Goal: Navigation & Orientation: Find specific page/section

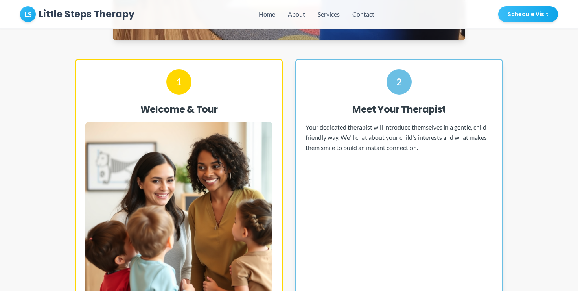
click at [446, 199] on div "2 Meet Your Therapist Your dedicated therapist will introduce themselves in a g…" at bounding box center [400, 207] width 208 height 297
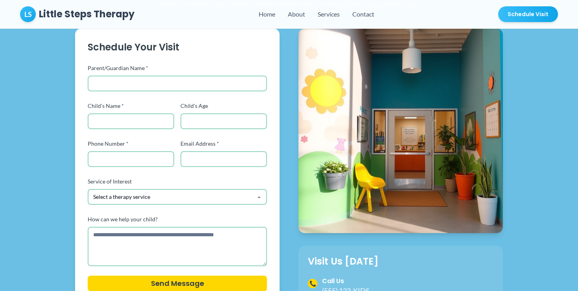
scroll to position [3795, 0]
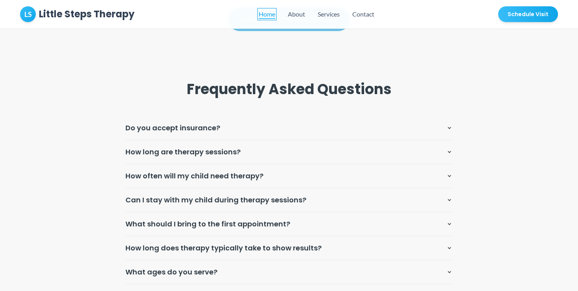
click at [268, 11] on link "Home" at bounding box center [267, 13] width 17 height 9
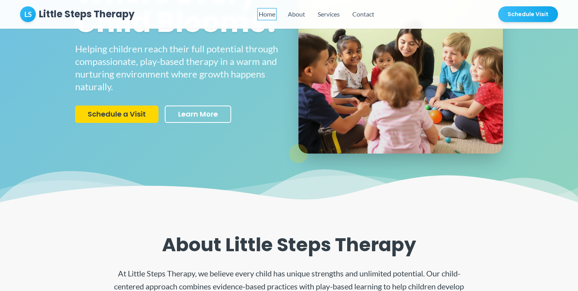
scroll to position [0, 0]
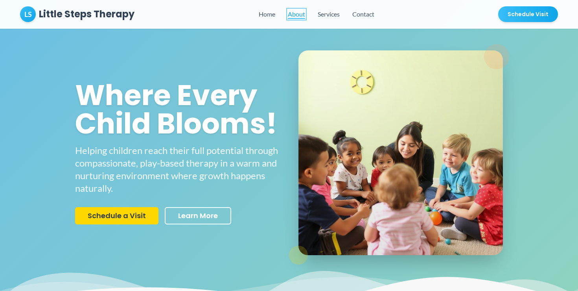
click at [296, 12] on button "About" at bounding box center [296, 13] width 17 height 9
click at [336, 15] on button "Services" at bounding box center [329, 13] width 22 height 9
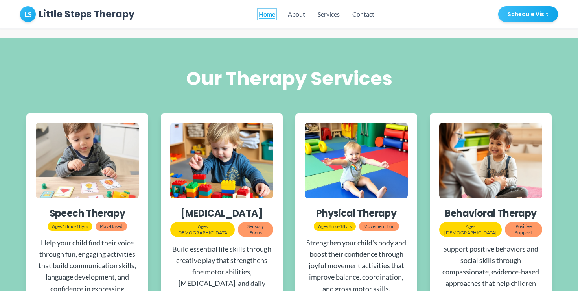
click at [270, 9] on link "Home" at bounding box center [267, 13] width 17 height 9
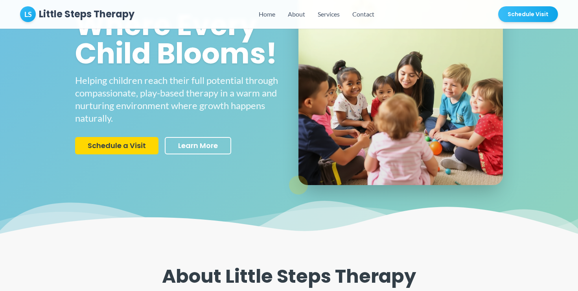
click at [357, 7] on div "LS Little Steps Therapy Home About Services Contact Schedule Visit" at bounding box center [289, 14] width 538 height 16
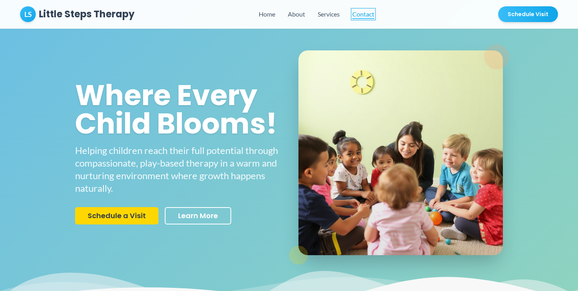
click at [357, 10] on button "Contact" at bounding box center [364, 13] width 22 height 9
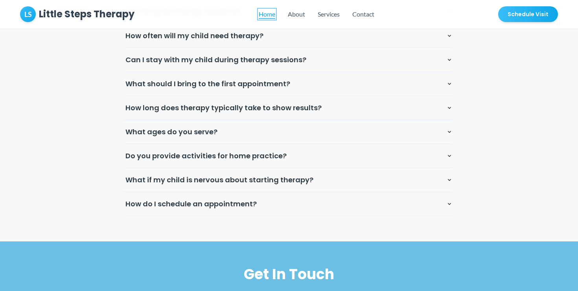
click at [275, 18] on link "Home" at bounding box center [267, 13] width 17 height 9
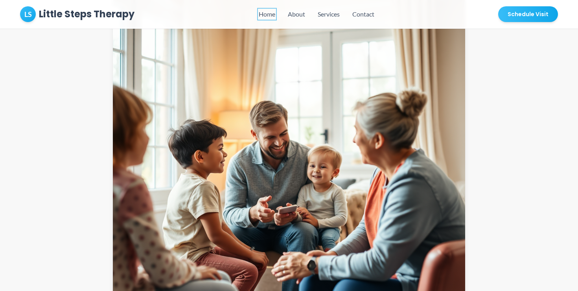
scroll to position [727, 0]
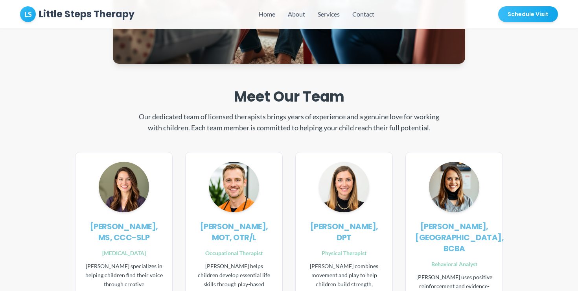
click at [223, 124] on p "Our dedicated team of licensed therapists brings years of experience and a genu…" at bounding box center [289, 122] width 302 height 22
click at [532, 18] on button "Schedule Visit" at bounding box center [529, 14] width 60 height 16
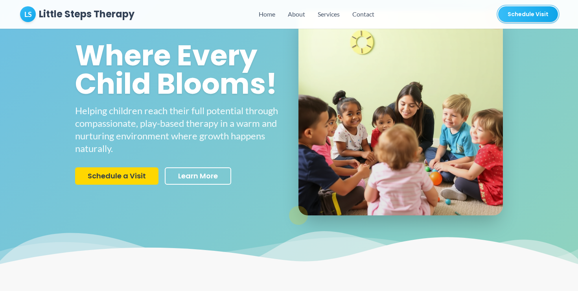
scroll to position [0, 0]
